Goal: Task Accomplishment & Management: Manage account settings

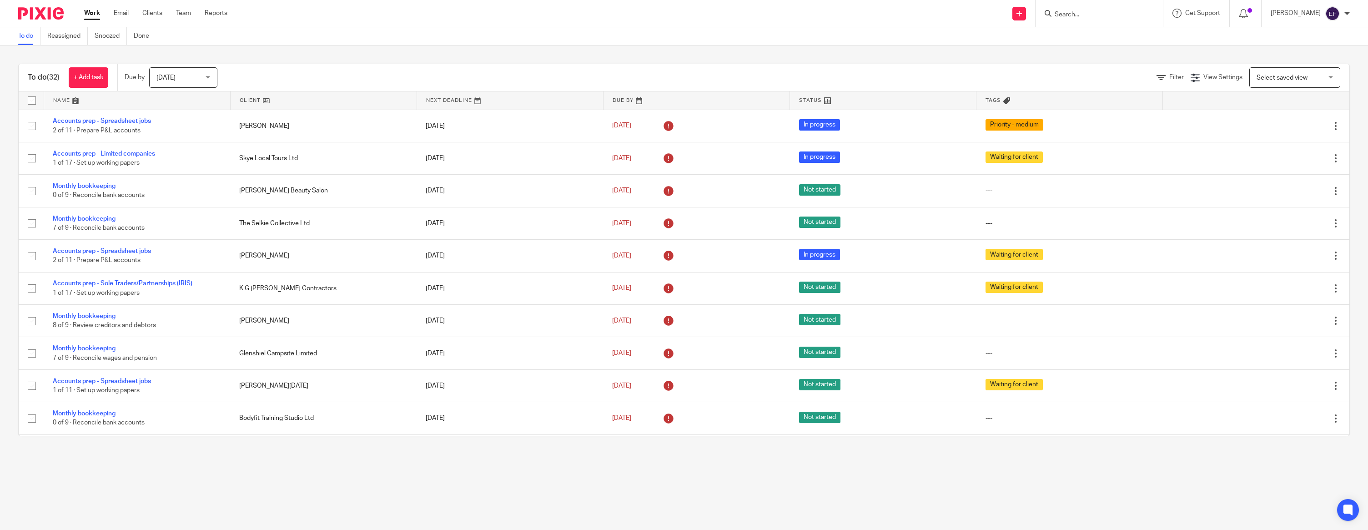
scroll to position [727, 0]
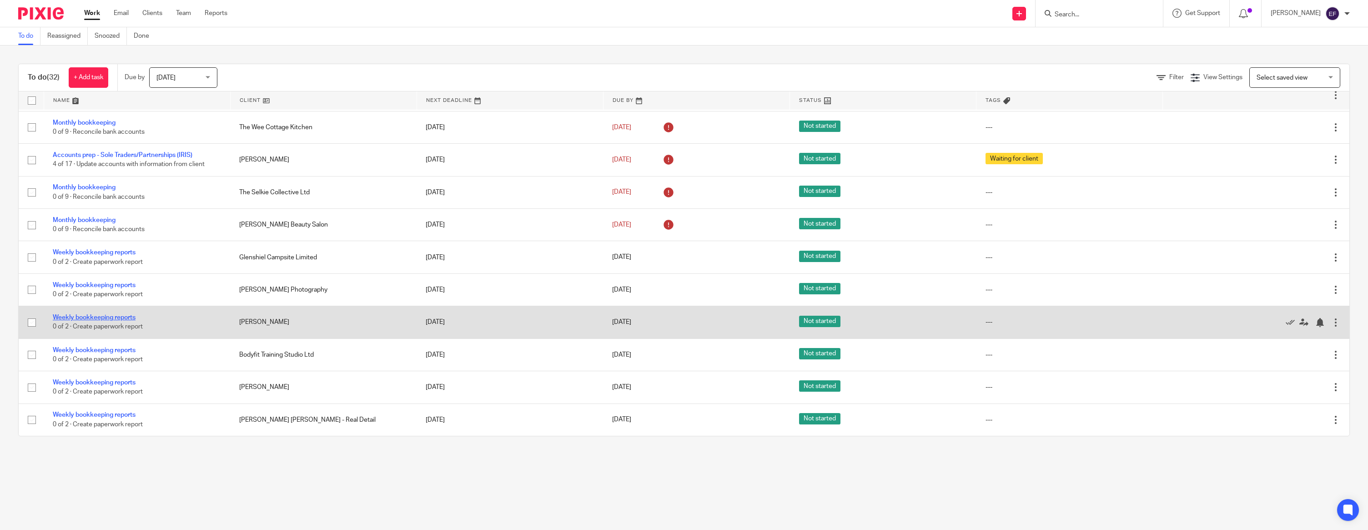
click at [120, 318] on link "Weekly bookkeeping reports" at bounding box center [94, 317] width 83 height 6
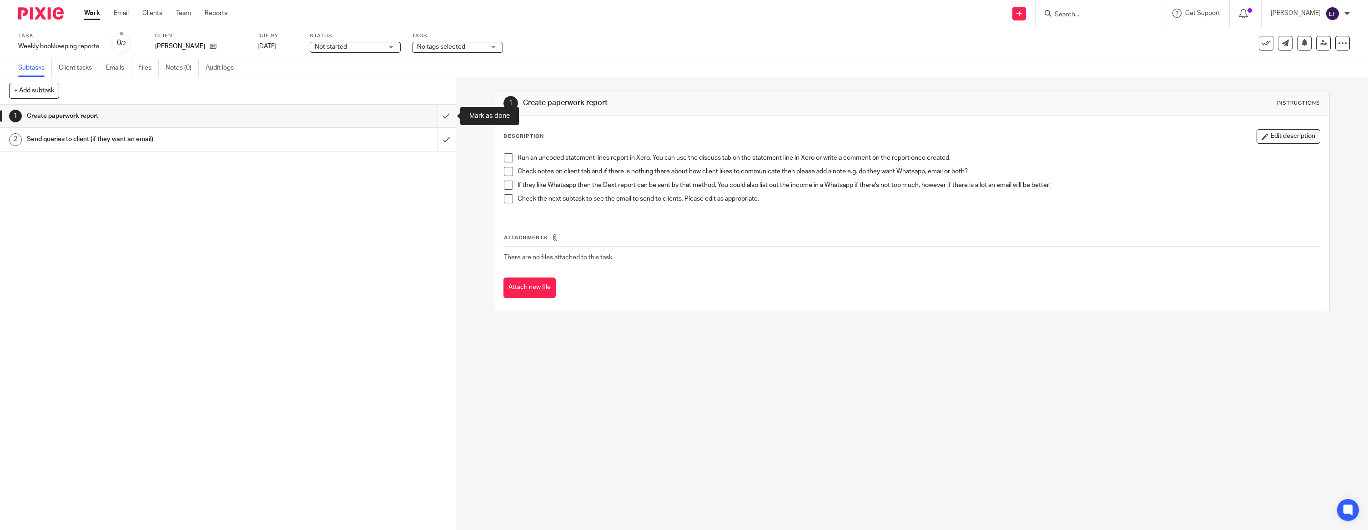
click at [441, 115] on input "submit" at bounding box center [228, 116] width 456 height 23
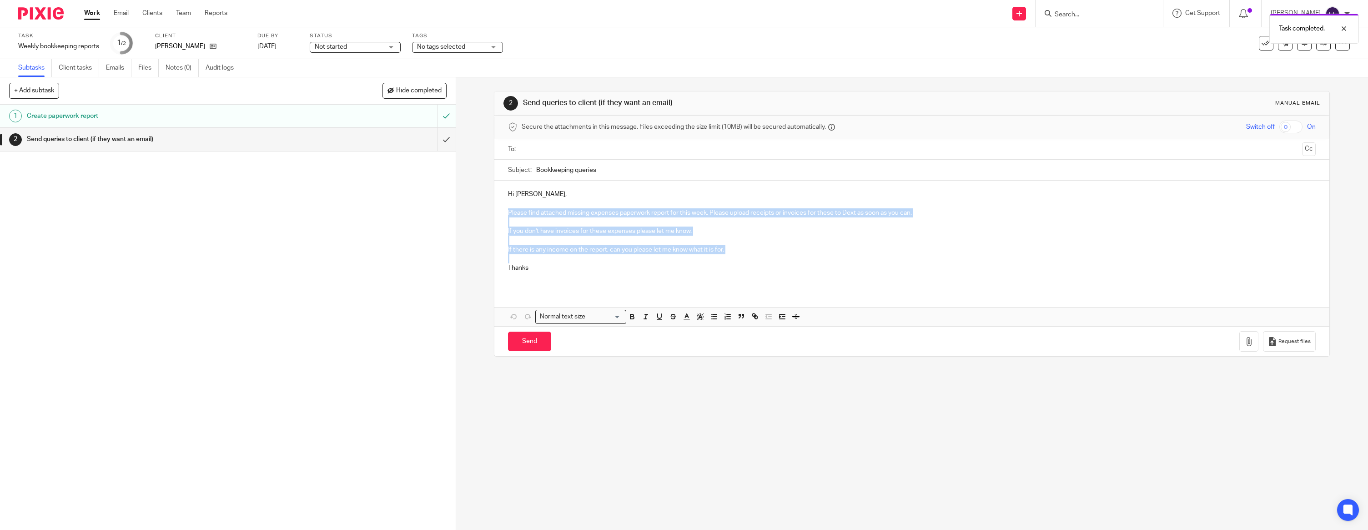
drag, startPoint x: 507, startPoint y: 211, endPoint x: 752, endPoint y: 255, distance: 249.1
click at [752, 255] on div "Hi Nick, Please find attached missing expenses paperwork report for this week. …" at bounding box center [911, 235] width 835 height 108
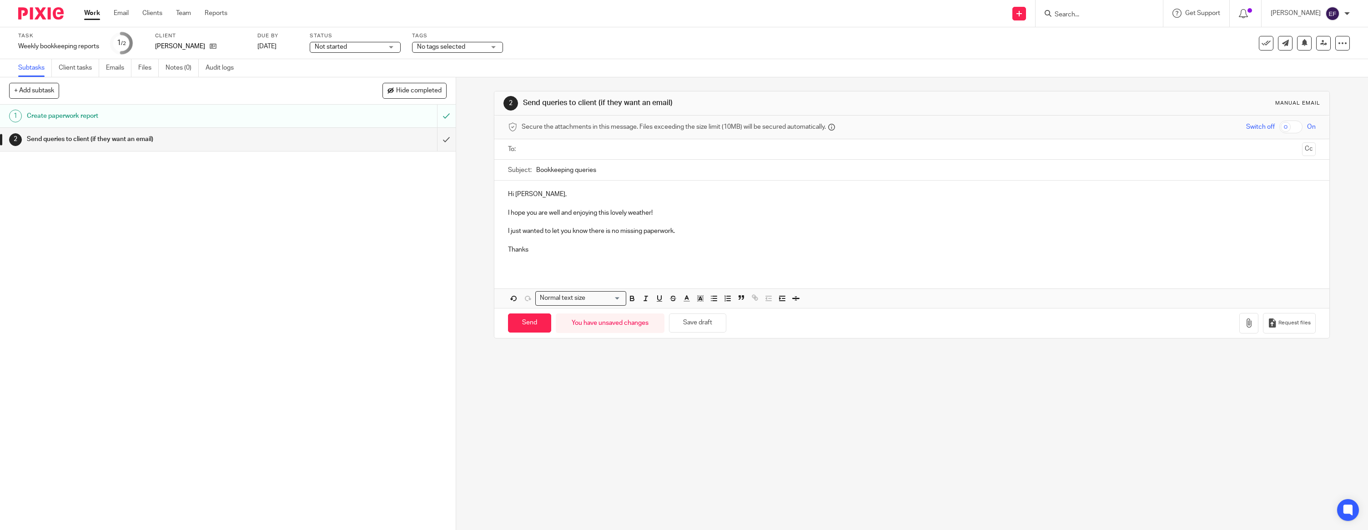
drag, startPoint x: 572, startPoint y: 257, endPoint x: 507, endPoint y: 256, distance: 64.6
click at [508, 256] on p at bounding box center [912, 258] width 808 height 9
click at [555, 149] on input "text" at bounding box center [911, 149] width 773 height 10
click at [544, 319] on input "Send" at bounding box center [529, 316] width 43 height 20
click at [34, 14] on img at bounding box center [40, 13] width 45 height 12
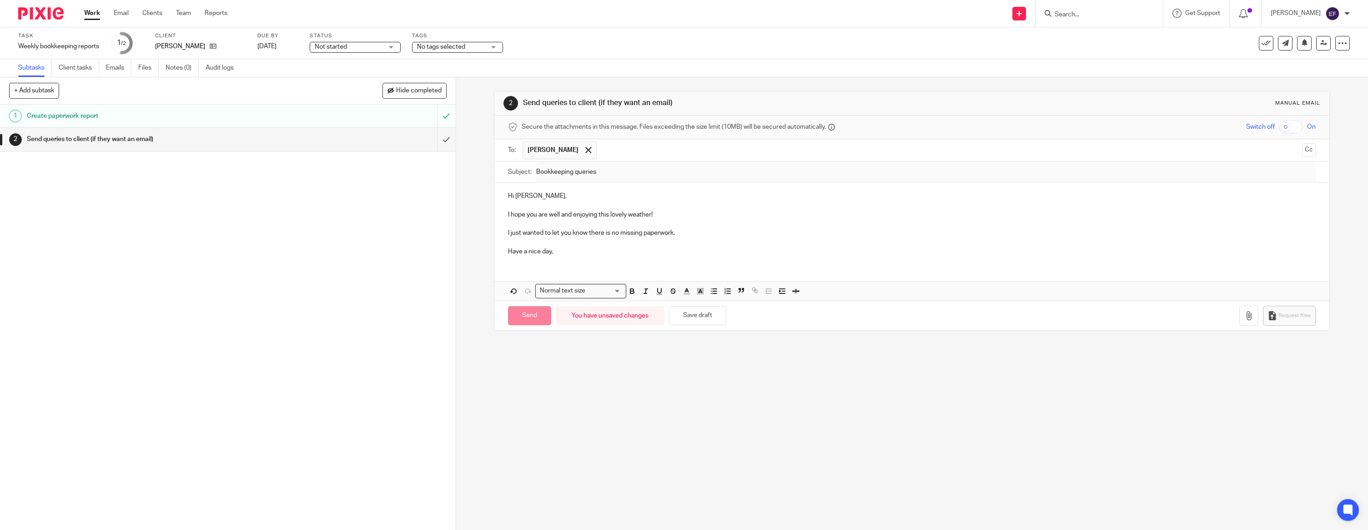
type input "Sent"
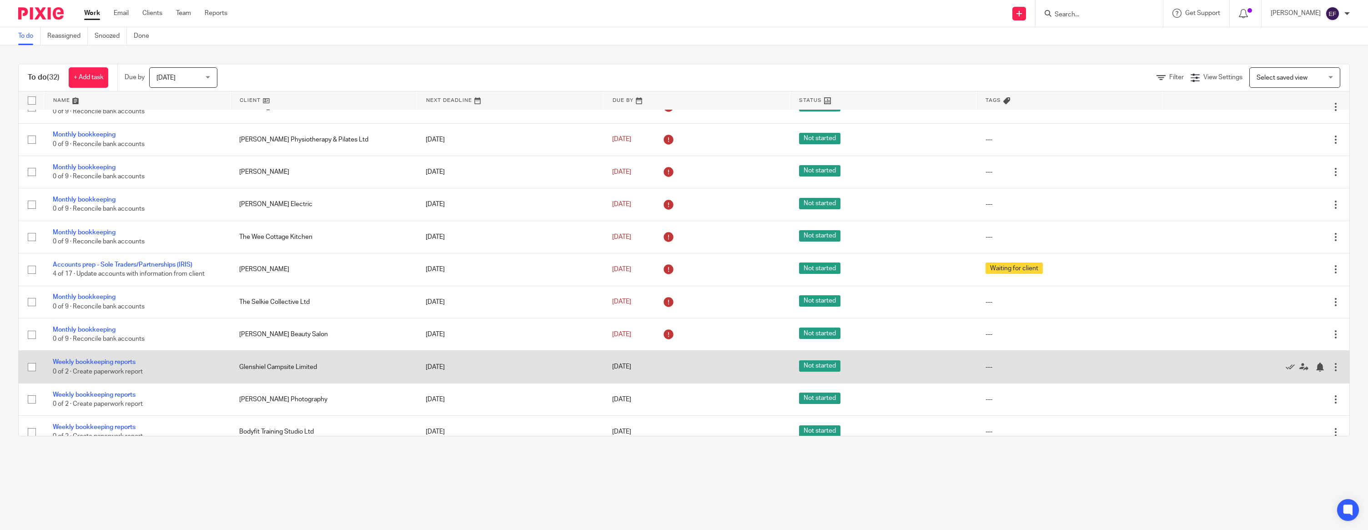
scroll to position [694, 0]
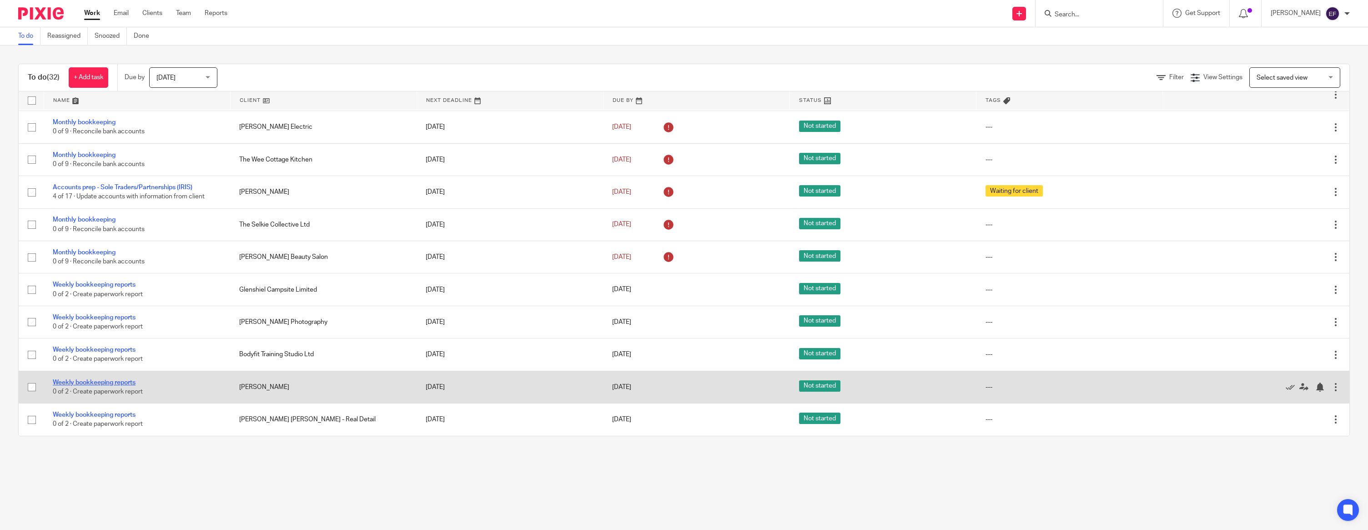
click at [104, 381] on link "Weekly bookkeeping reports" at bounding box center [94, 382] width 83 height 6
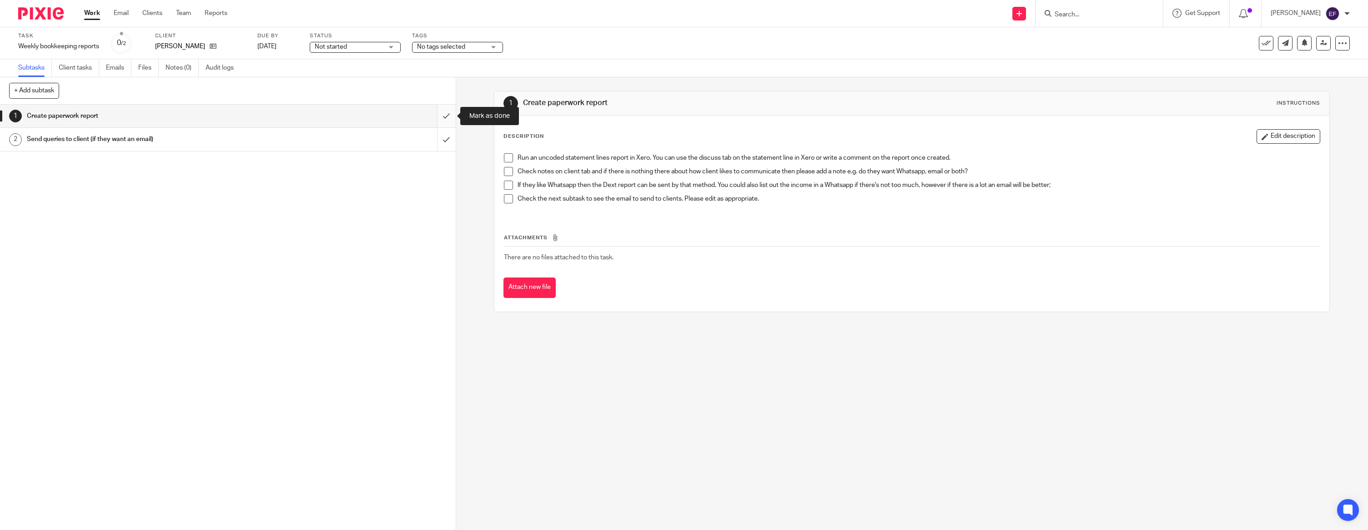
click at [448, 118] on input "submit" at bounding box center [228, 116] width 456 height 23
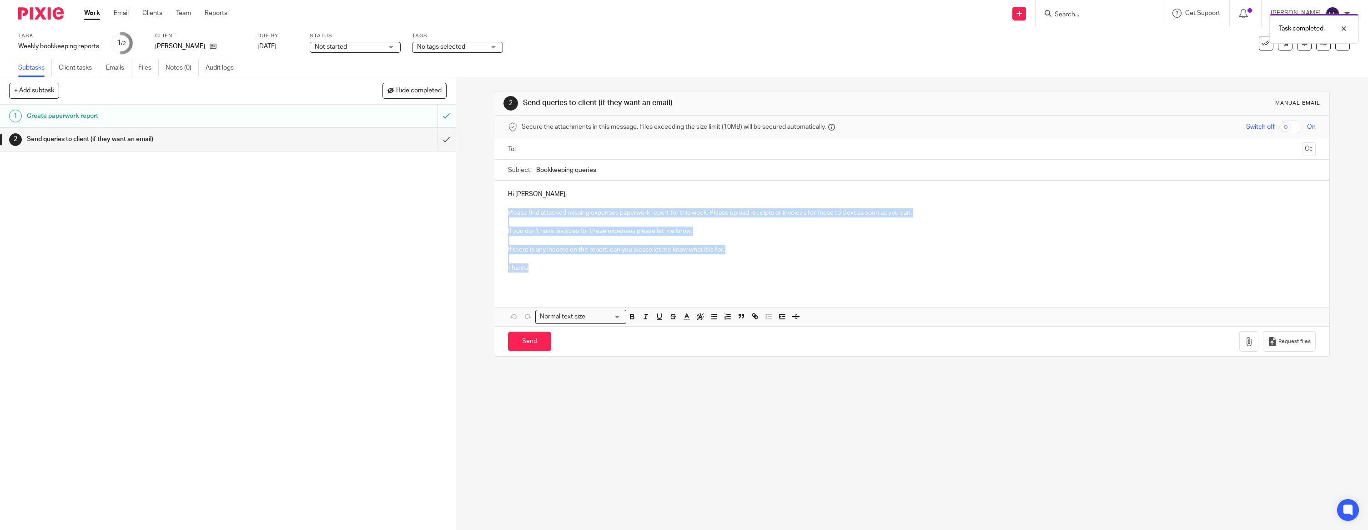
drag, startPoint x: 530, startPoint y: 216, endPoint x: 703, endPoint y: 272, distance: 182.5
click at [703, 272] on div "Hi [PERSON_NAME], Please find attached missing expenses paperwork report for th…" at bounding box center [911, 235] width 835 height 108
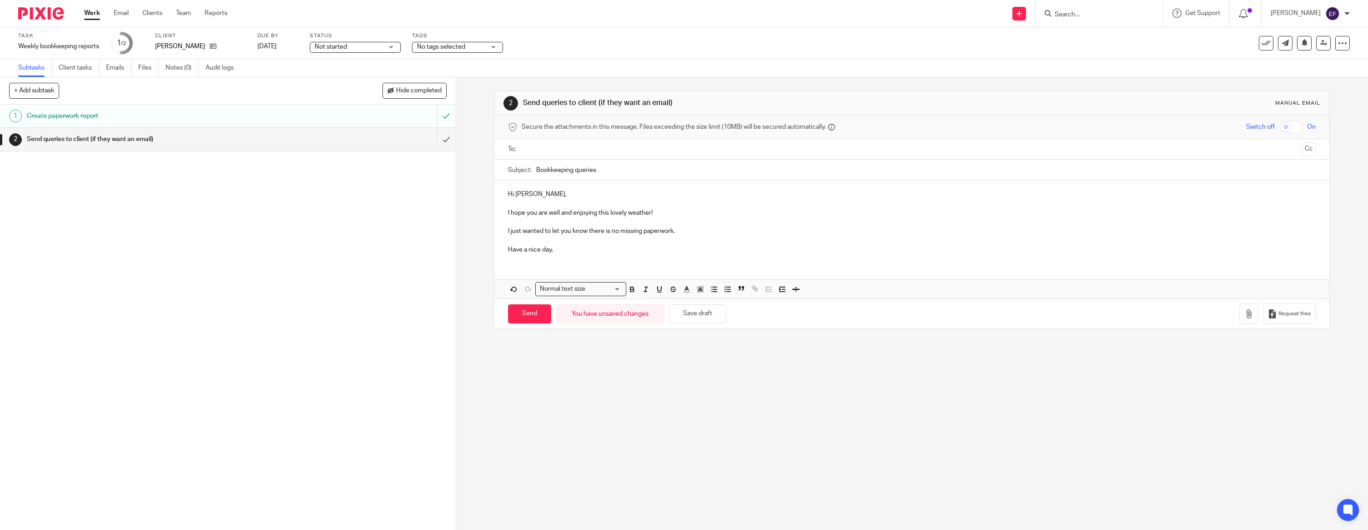
click at [658, 145] on input "text" at bounding box center [911, 149] width 773 height 10
click at [532, 318] on input "Send" at bounding box center [529, 316] width 43 height 20
type input "Sent"
click at [51, 10] on img at bounding box center [40, 13] width 45 height 12
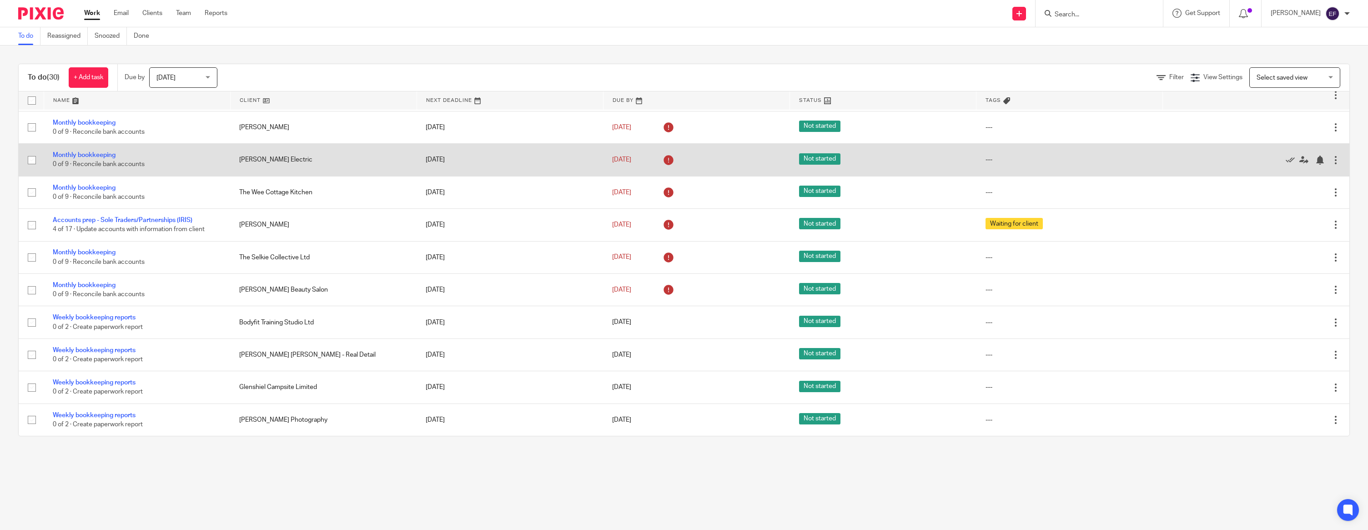
scroll to position [661, 0]
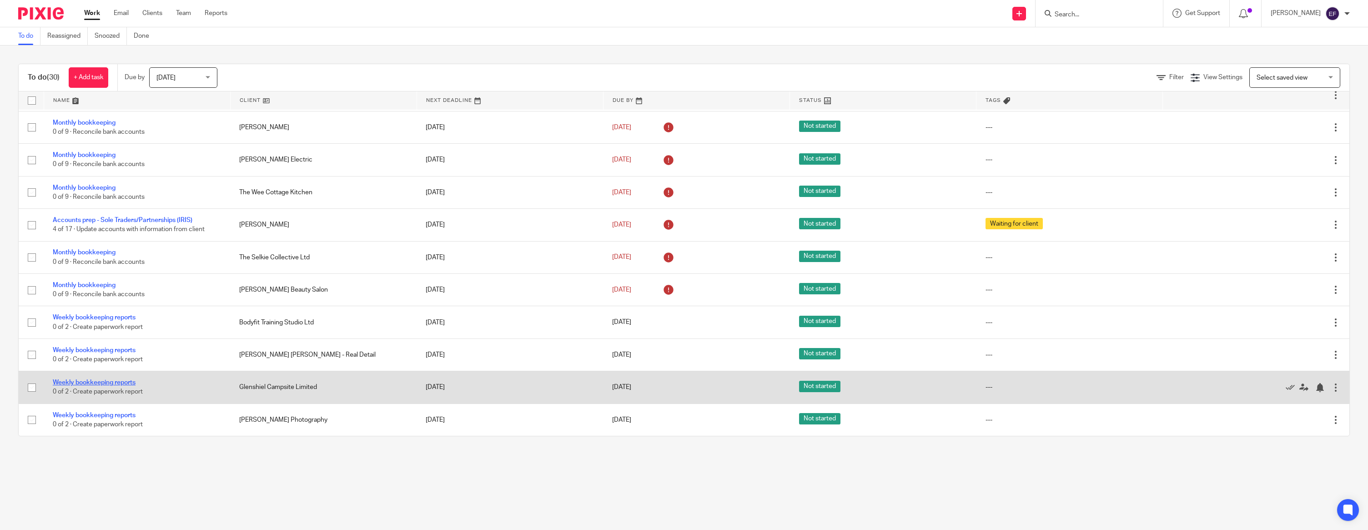
click at [114, 382] on link "Weekly bookkeeping reports" at bounding box center [94, 382] width 83 height 6
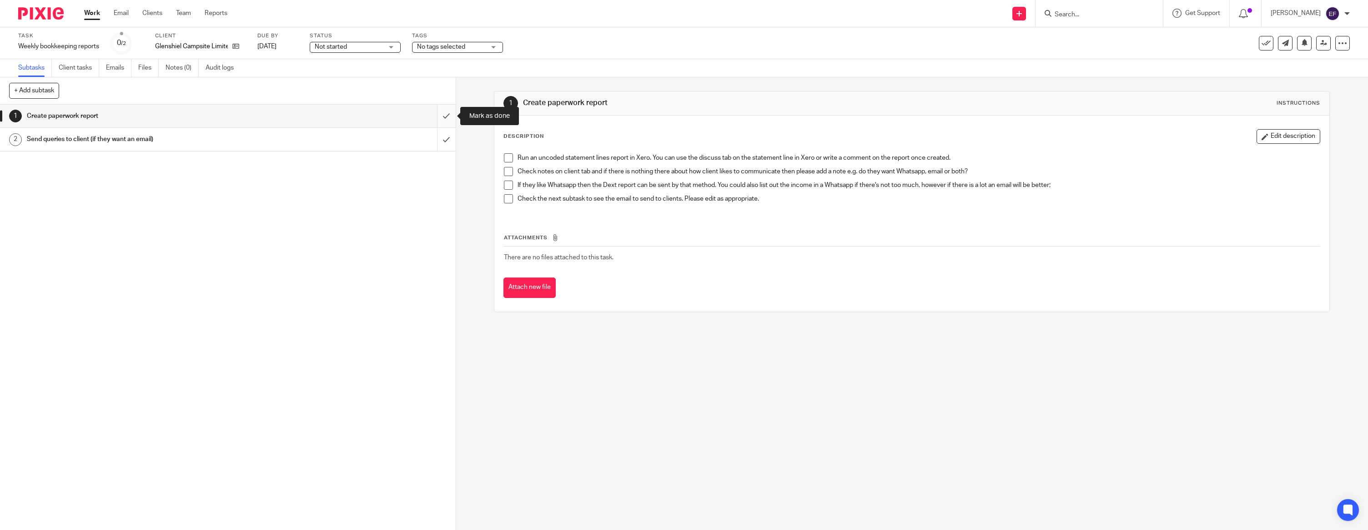
click at [444, 114] on input "submit" at bounding box center [228, 116] width 456 height 23
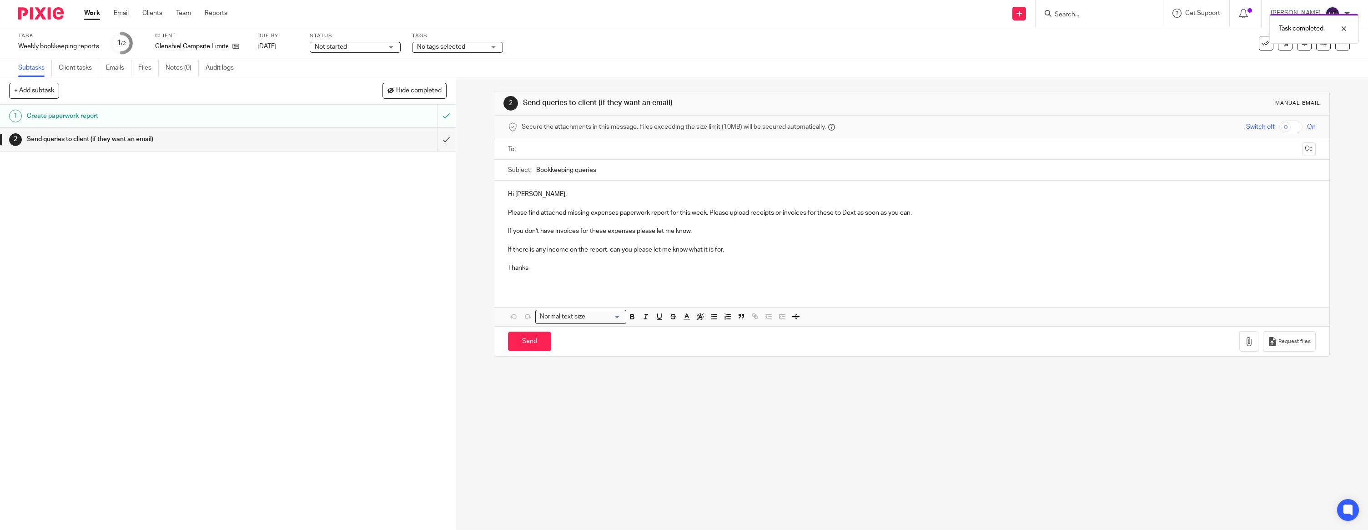
click at [555, 195] on p "Hi Finlay," at bounding box center [912, 194] width 808 height 9
click at [674, 154] on input "text" at bounding box center [911, 149] width 773 height 10
click at [655, 152] on input "text" at bounding box center [965, 150] width 668 height 18
click at [594, 203] on p at bounding box center [912, 205] width 808 height 9
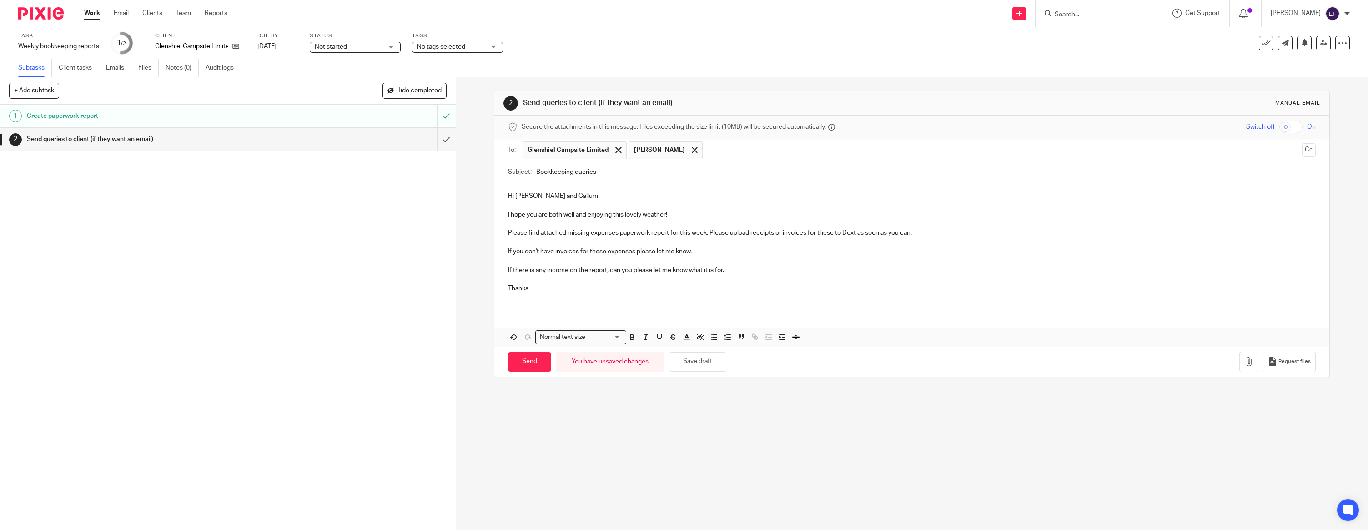
click at [733, 269] on p "If there is any income on the report, can you please let me know what it is for." at bounding box center [912, 270] width 808 height 9
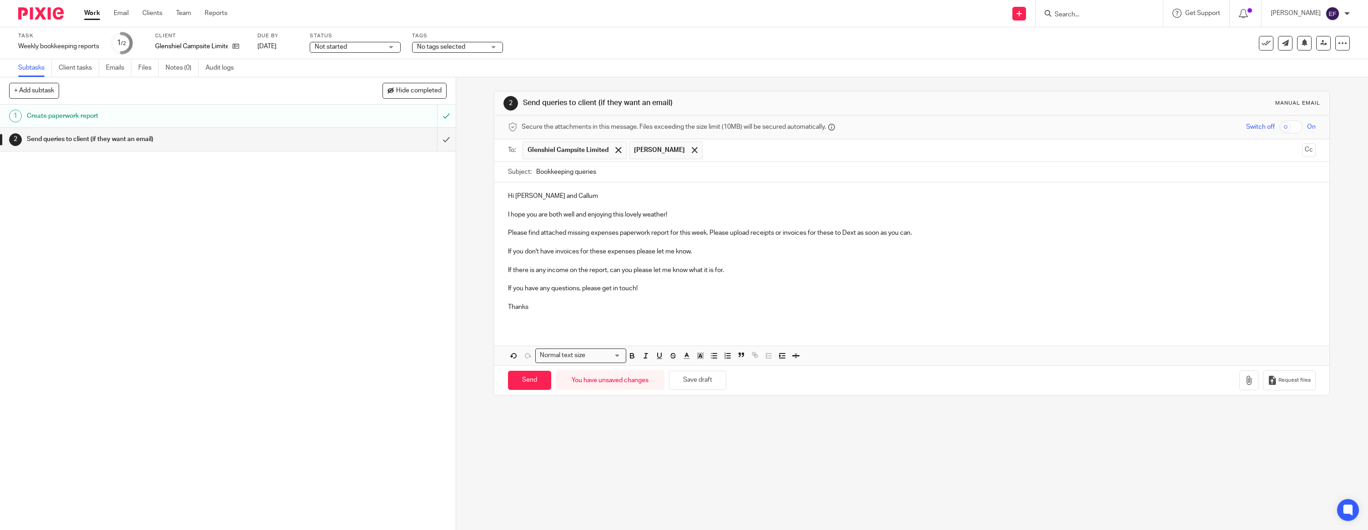
click at [602, 312] on p at bounding box center [912, 315] width 808 height 9
click at [597, 308] on p "Thanks" at bounding box center [912, 306] width 808 height 9
click at [1252, 384] on button "button" at bounding box center [1248, 380] width 19 height 20
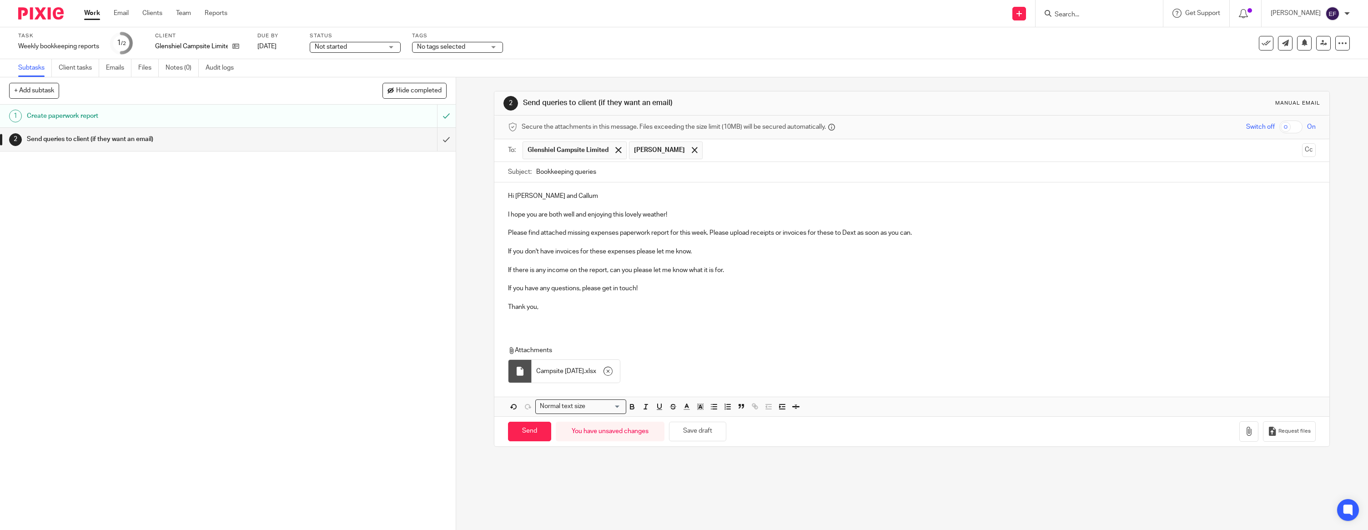
click at [542, 323] on div "Hi Finlay and Callum I hope you are both well and enjoying this lovely weather!…" at bounding box center [911, 254] width 835 height 145
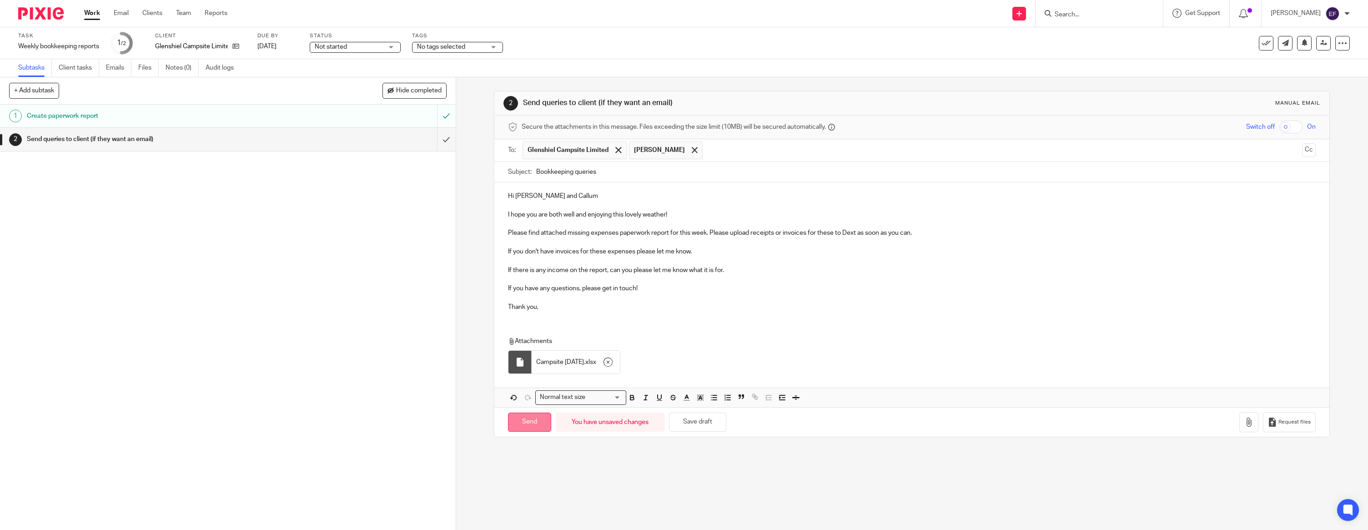
click at [541, 421] on input "Send" at bounding box center [529, 422] width 43 height 20
type input "Sent"
click at [35, 11] on img at bounding box center [40, 13] width 45 height 12
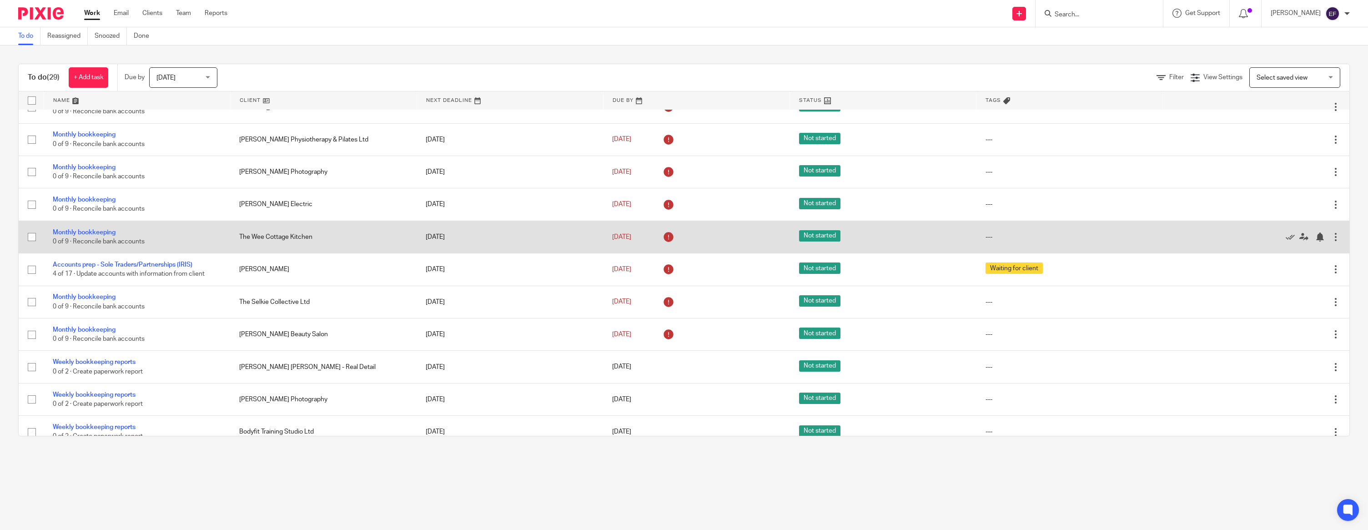
scroll to position [628, 0]
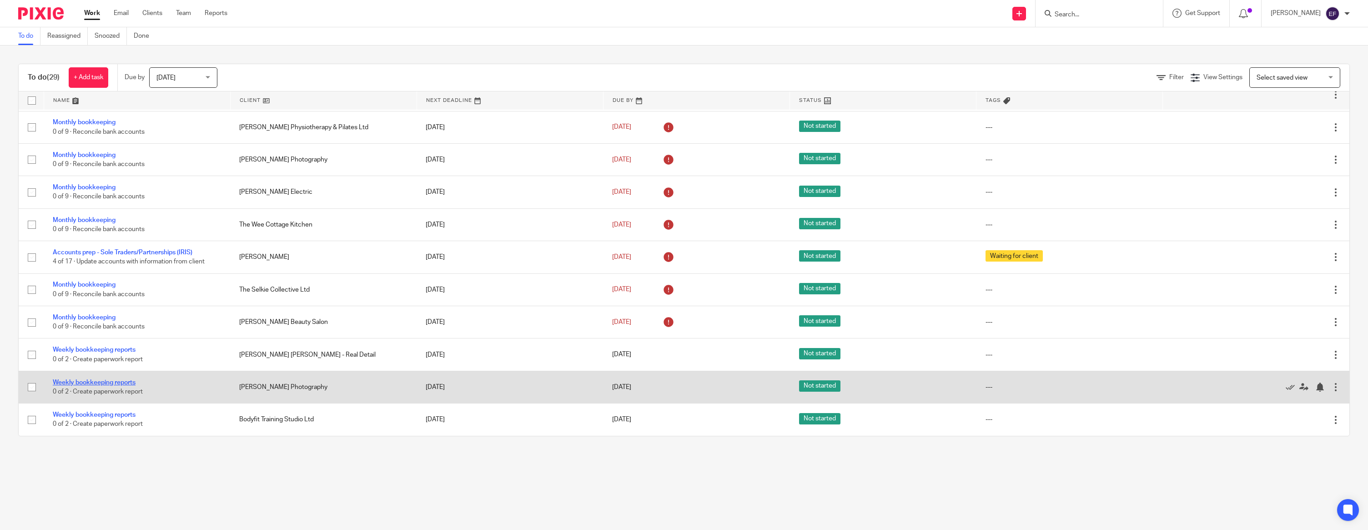
click at [92, 380] on link "Weekly bookkeeping reports" at bounding box center [94, 382] width 83 height 6
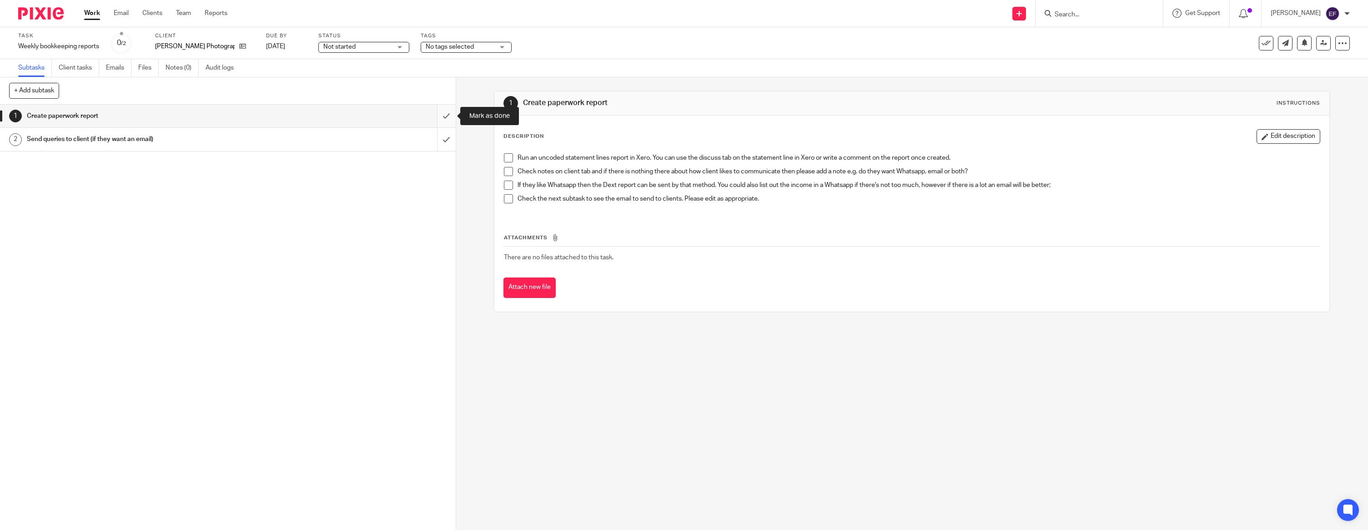
click at [444, 115] on input "submit" at bounding box center [228, 116] width 456 height 23
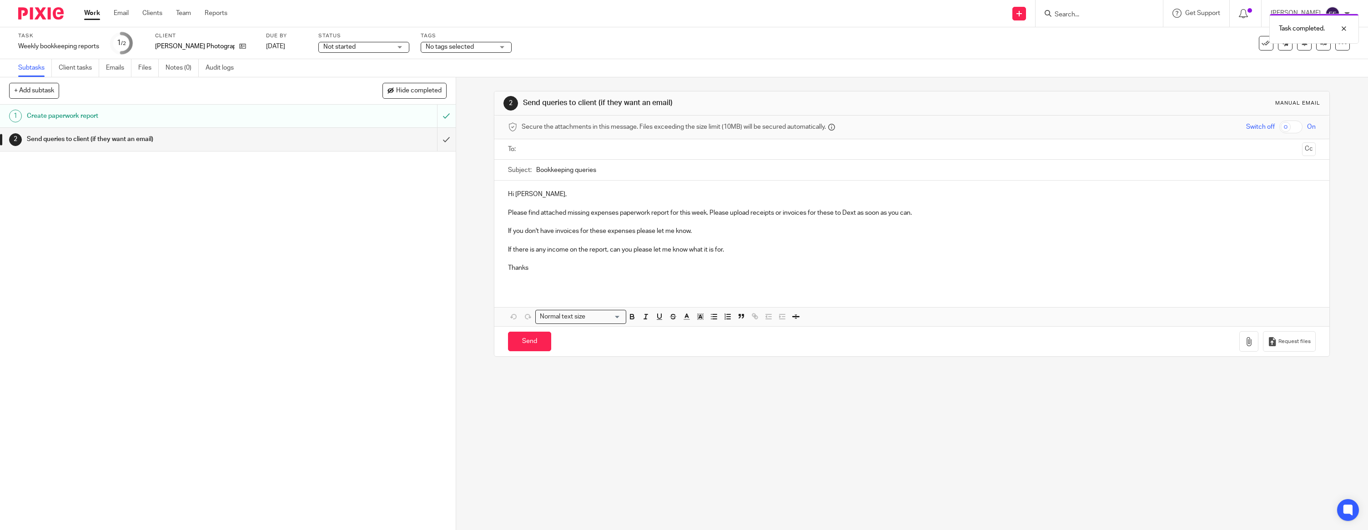
click at [571, 195] on p "Hi [PERSON_NAME]," at bounding box center [912, 194] width 808 height 9
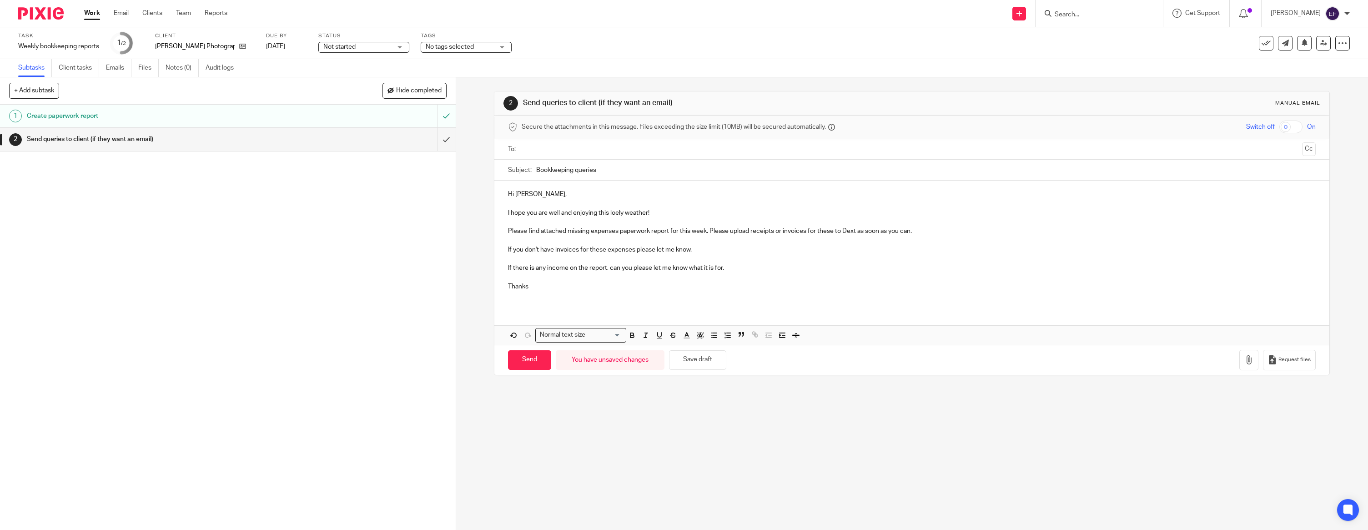
click at [615, 214] on p "I hope you are well and enjoying this loely weather!" at bounding box center [912, 212] width 808 height 9
click at [733, 269] on p "If there is any income on the report, can you please let me know what it is for." at bounding box center [912, 267] width 808 height 9
drag, startPoint x: 730, startPoint y: 268, endPoint x: 505, endPoint y: 268, distance: 224.6
click at [505, 268] on div "Hi [PERSON_NAME], I hope you are well and enjoying this lovely weather! Please …" at bounding box center [911, 244] width 835 height 126
click at [531, 287] on p "Thanks" at bounding box center [912, 286] width 808 height 9
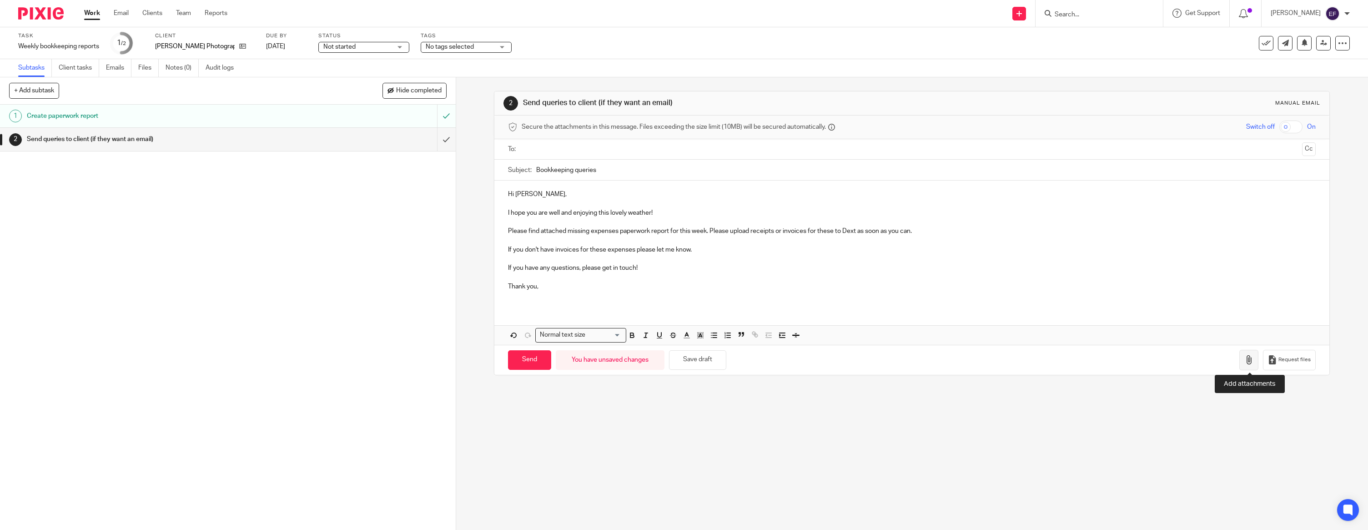
click at [1252, 354] on button "button" at bounding box center [1248, 360] width 19 height 20
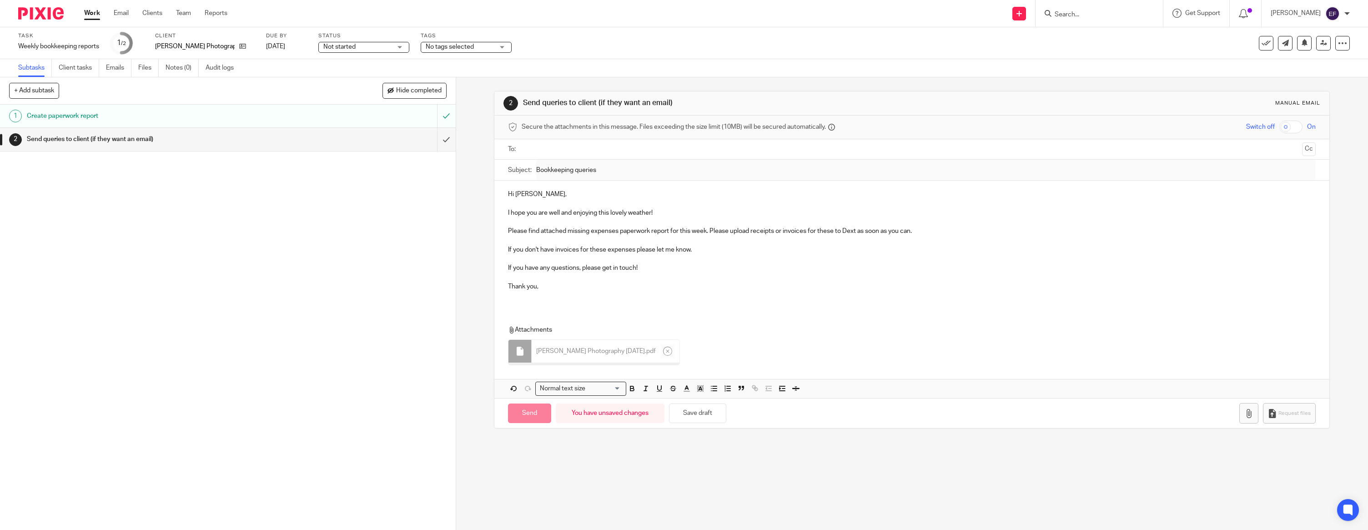
click at [550, 297] on p at bounding box center [912, 295] width 808 height 9
click at [583, 151] on input "text" at bounding box center [911, 149] width 773 height 10
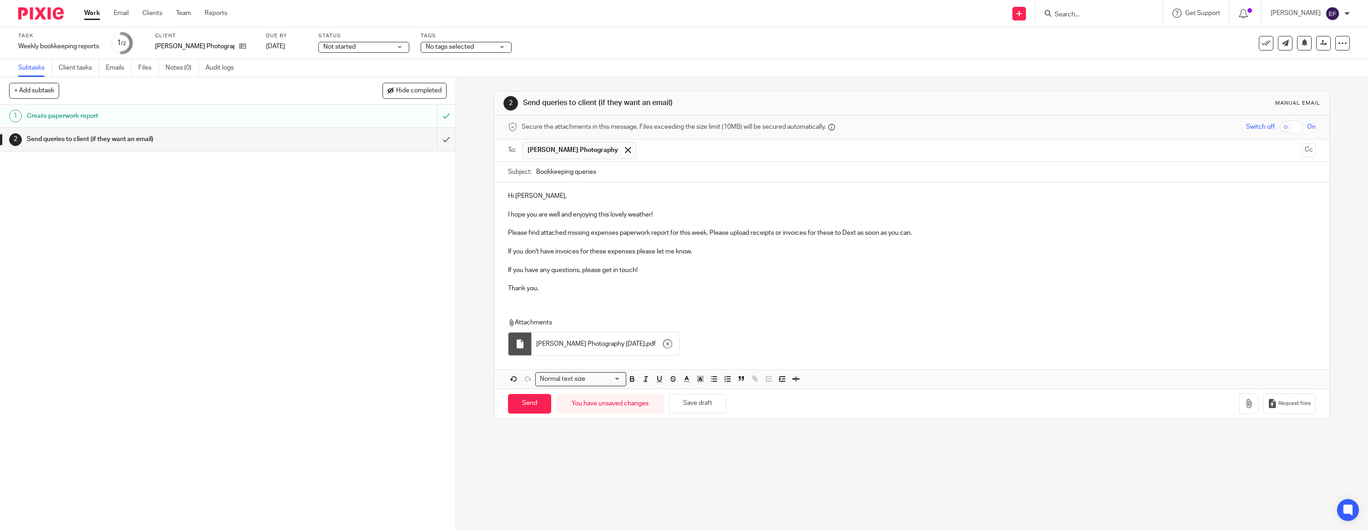
click at [668, 304] on div "Hi [PERSON_NAME], I hope you are well and enjoying this lovely weather! Please …" at bounding box center [911, 285] width 835 height 206
click at [584, 291] on p "Thank you," at bounding box center [912, 288] width 808 height 9
click at [536, 297] on div "Hi [PERSON_NAME], I hope you are well and enjoying this lovely weather! Please …" at bounding box center [911, 240] width 835 height 117
click at [615, 295] on div "Hi [PERSON_NAME], I hope you are well and enjoying this lovely weather! Please …" at bounding box center [911, 240] width 835 height 117
click at [529, 400] on input "Send" at bounding box center [529, 404] width 43 height 20
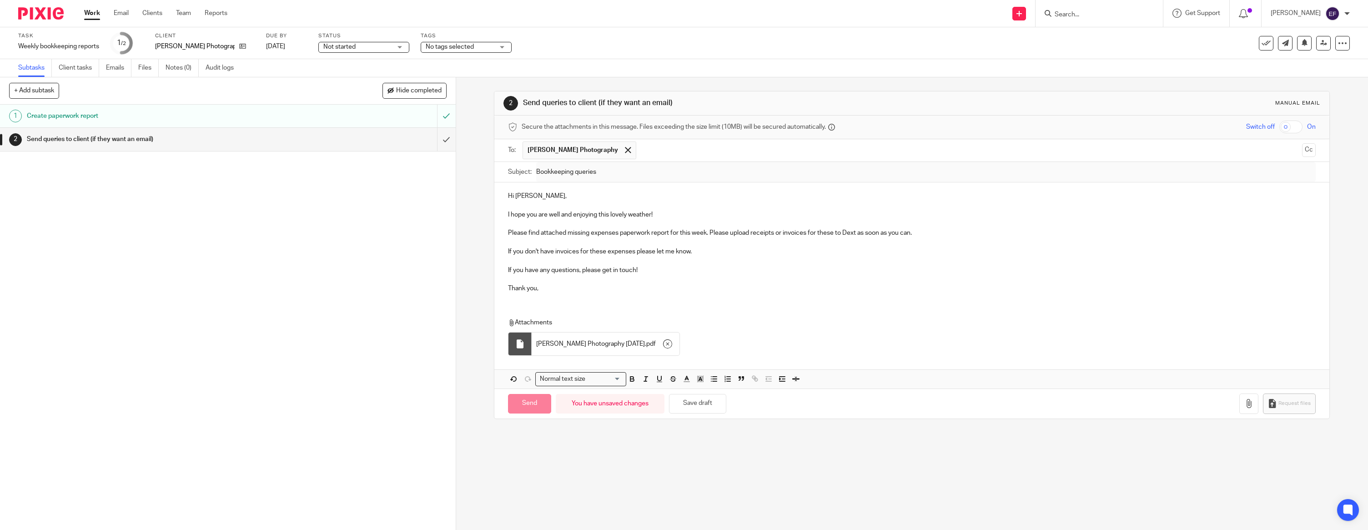
type input "Sent"
click at [48, 9] on img at bounding box center [40, 13] width 45 height 12
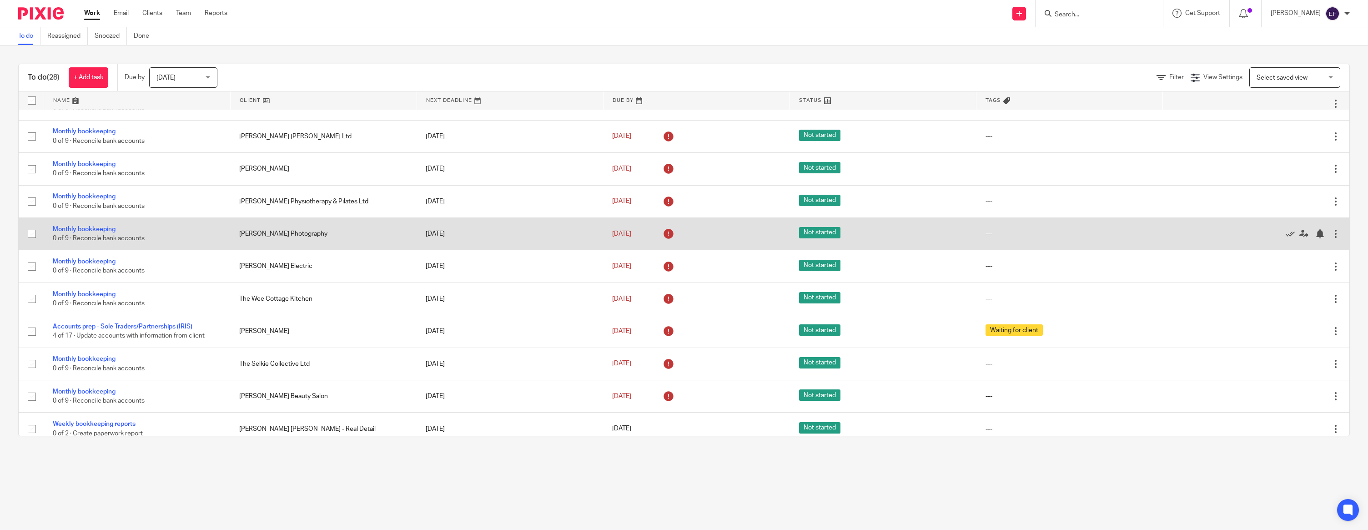
scroll to position [595, 0]
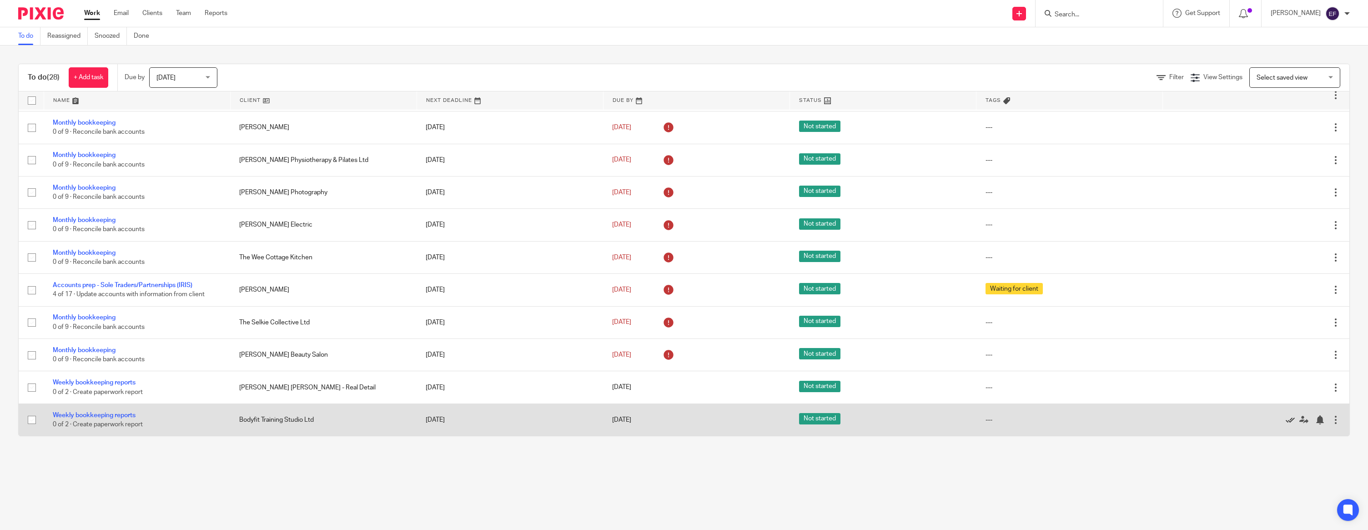
click at [1289, 418] on icon at bounding box center [1289, 419] width 9 height 9
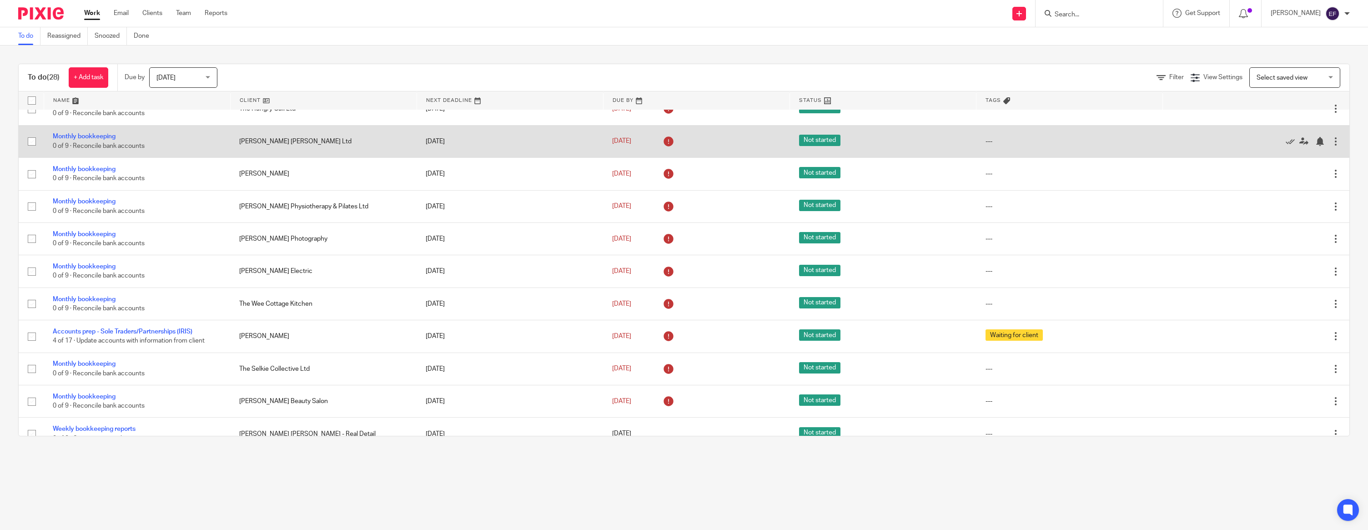
scroll to position [562, 0]
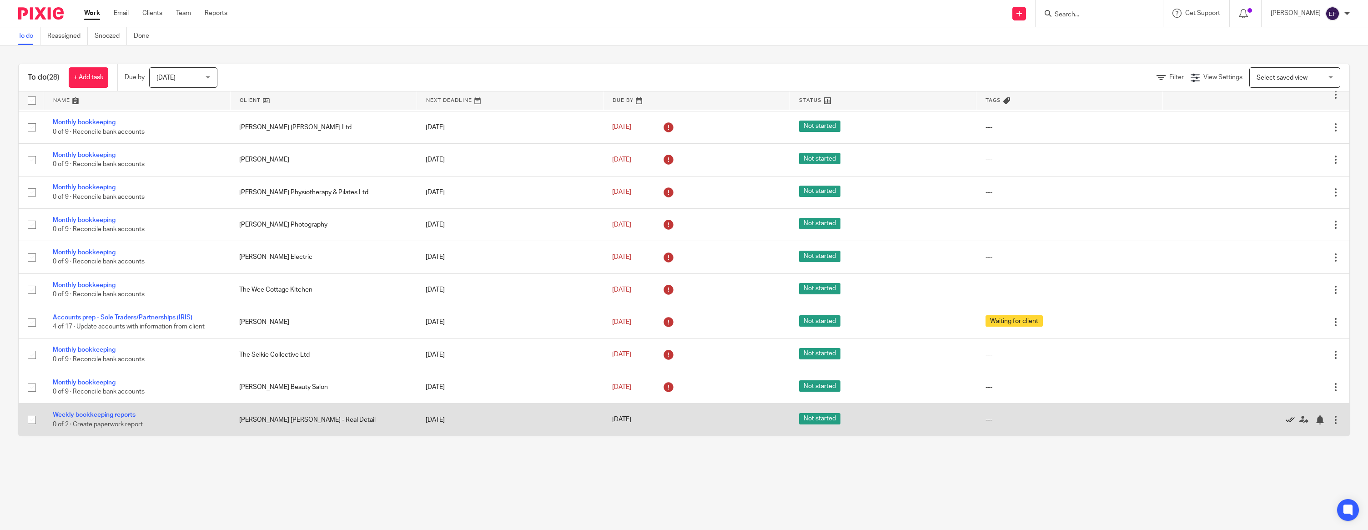
click at [1286, 418] on icon at bounding box center [1289, 419] width 9 height 9
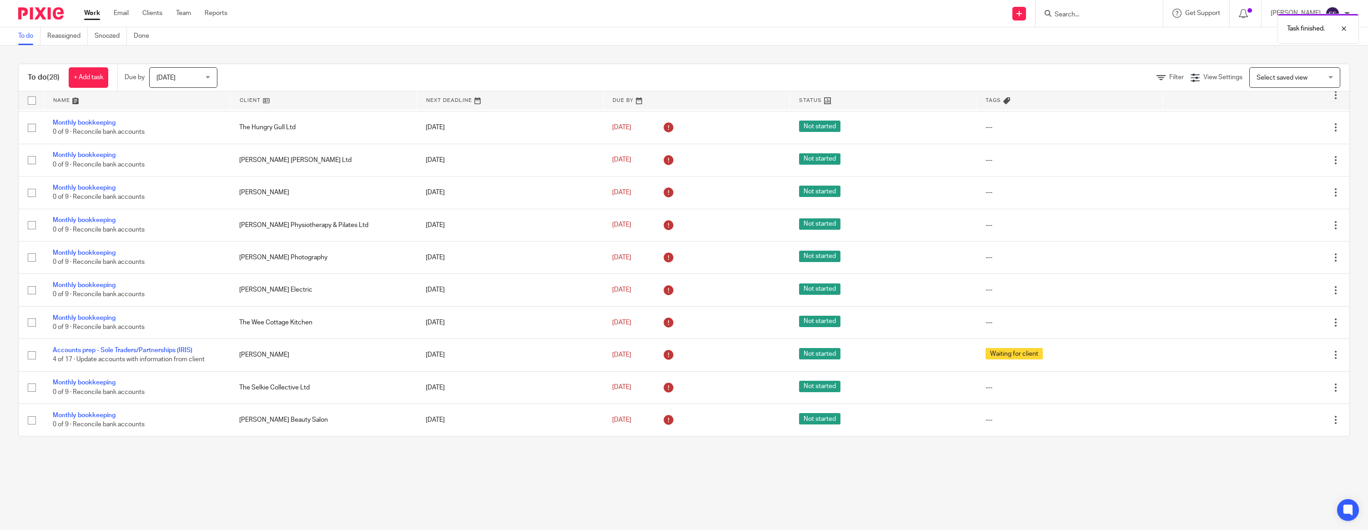
scroll to position [530, 0]
click at [248, 100] on link at bounding box center [324, 100] width 186 height 18
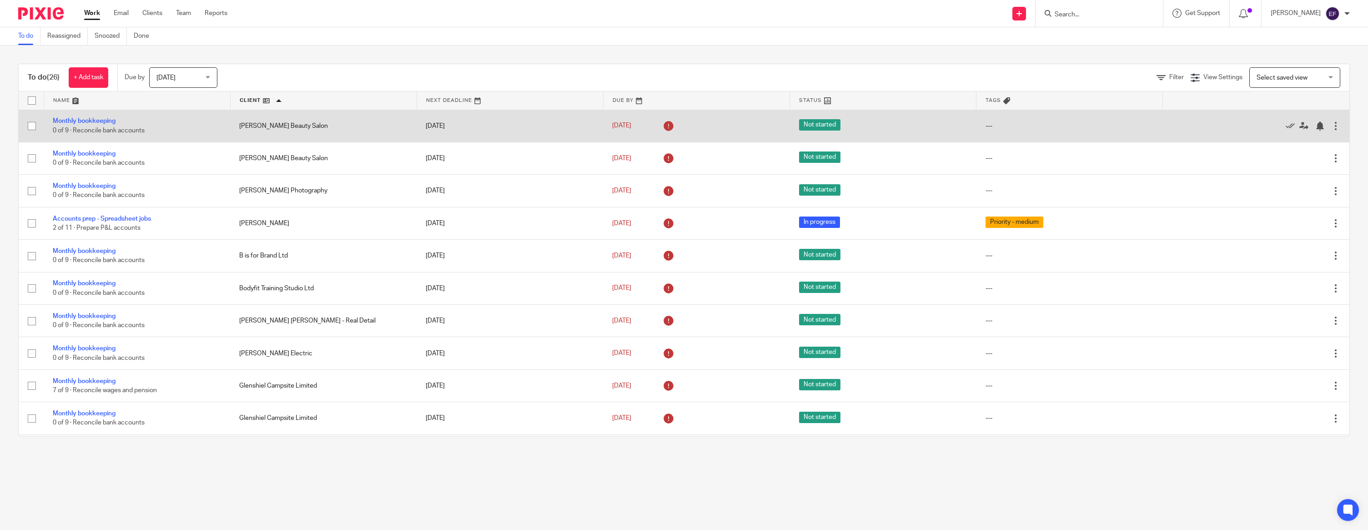
click at [1332, 126] on div at bounding box center [1335, 125] width 9 height 9
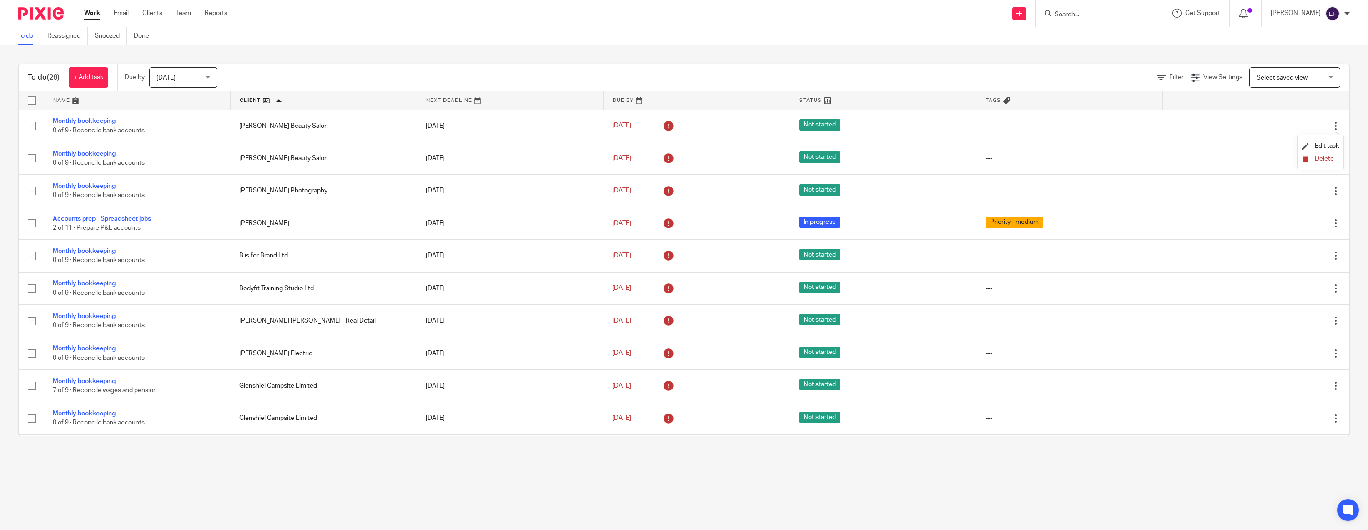
click at [1331, 160] on span "Delete" at bounding box center [1324, 159] width 19 height 6
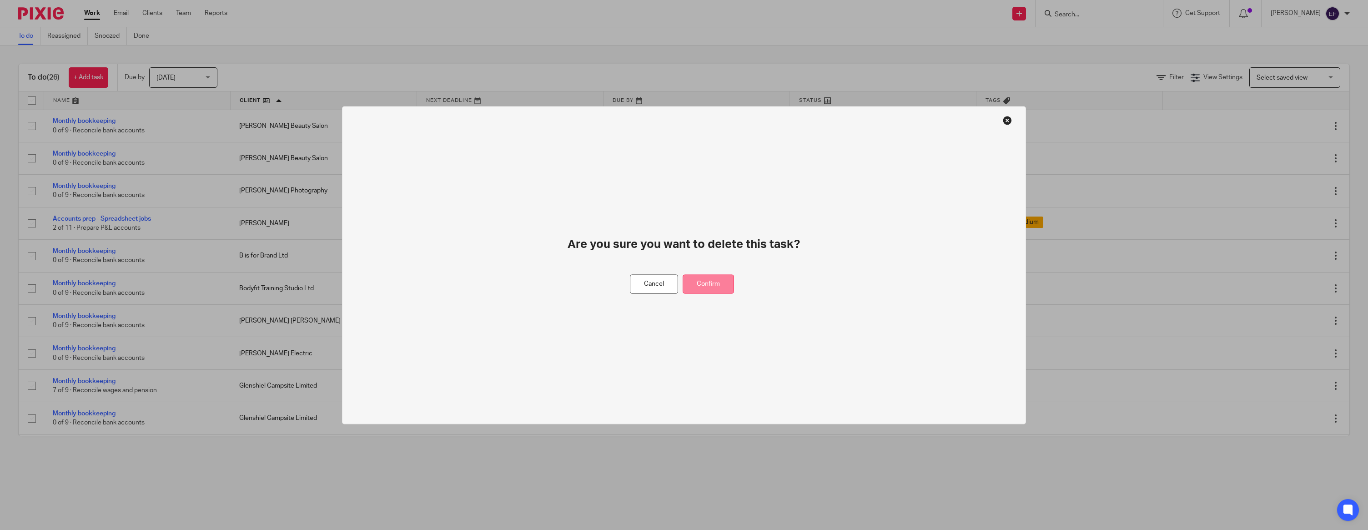
click at [708, 291] on button "Confirm" at bounding box center [708, 284] width 51 height 20
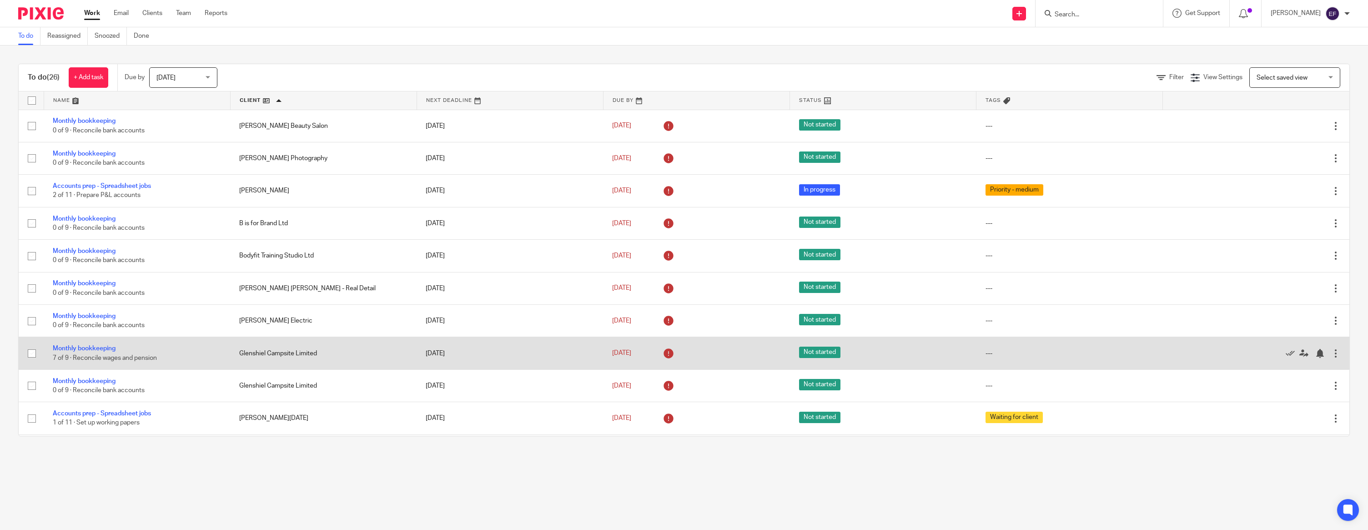
click at [1335, 355] on div at bounding box center [1335, 353] width 9 height 9
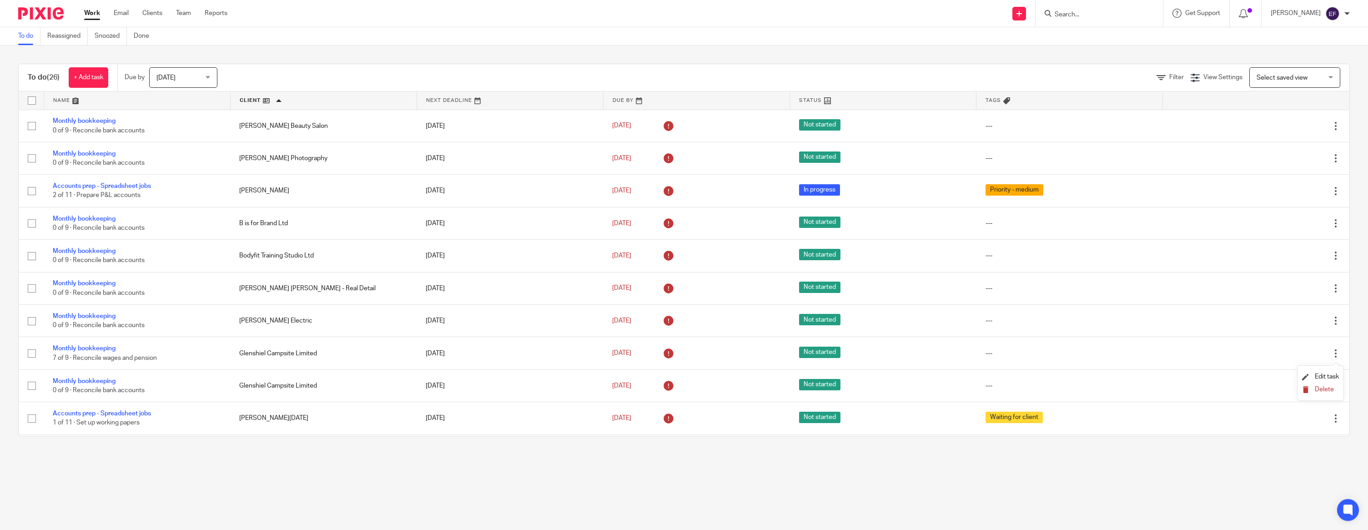
click at [1315, 388] on span "Delete" at bounding box center [1324, 389] width 19 height 6
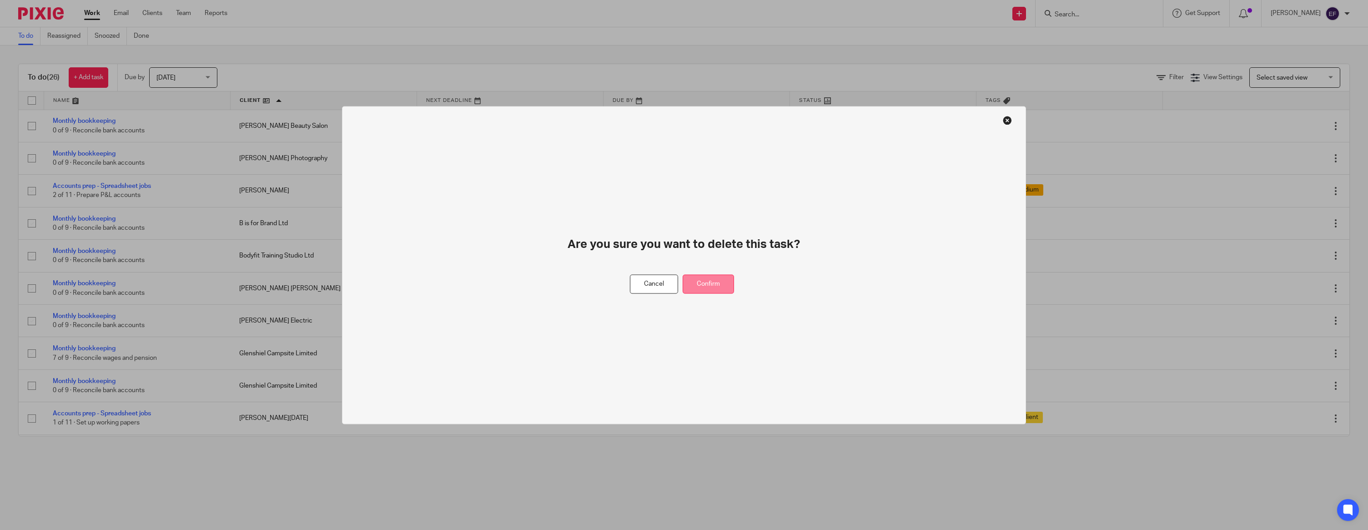
click at [709, 285] on button "Confirm" at bounding box center [708, 284] width 51 height 20
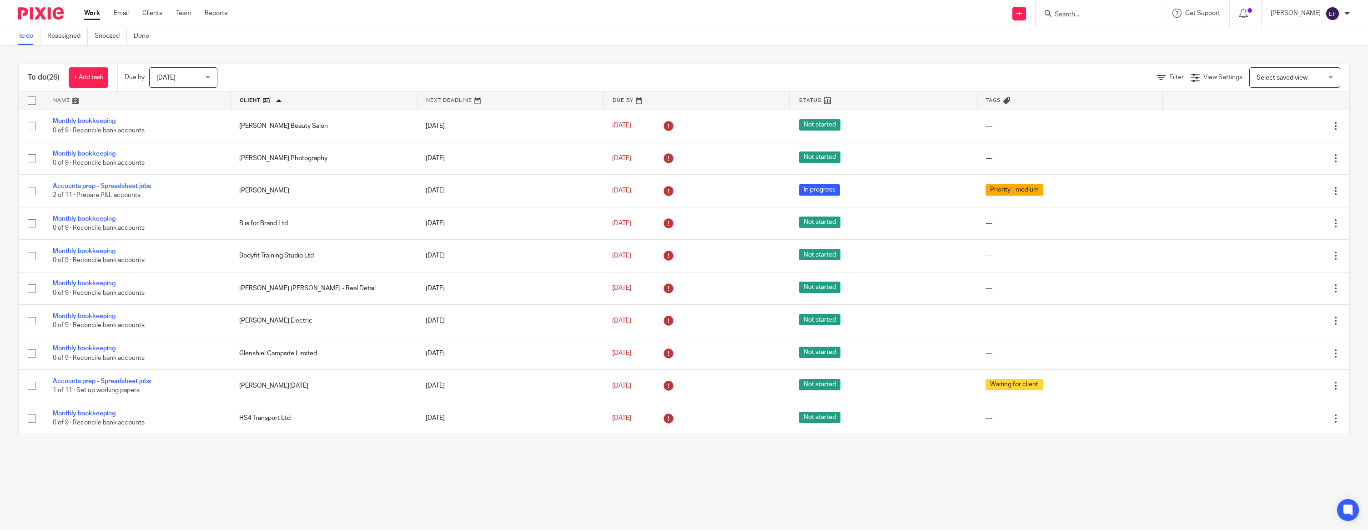
click at [1073, 17] on input "Search" at bounding box center [1095, 15] width 82 height 8
type input "[PERSON_NAME]"
